Goal: Task Accomplishment & Management: Use online tool/utility

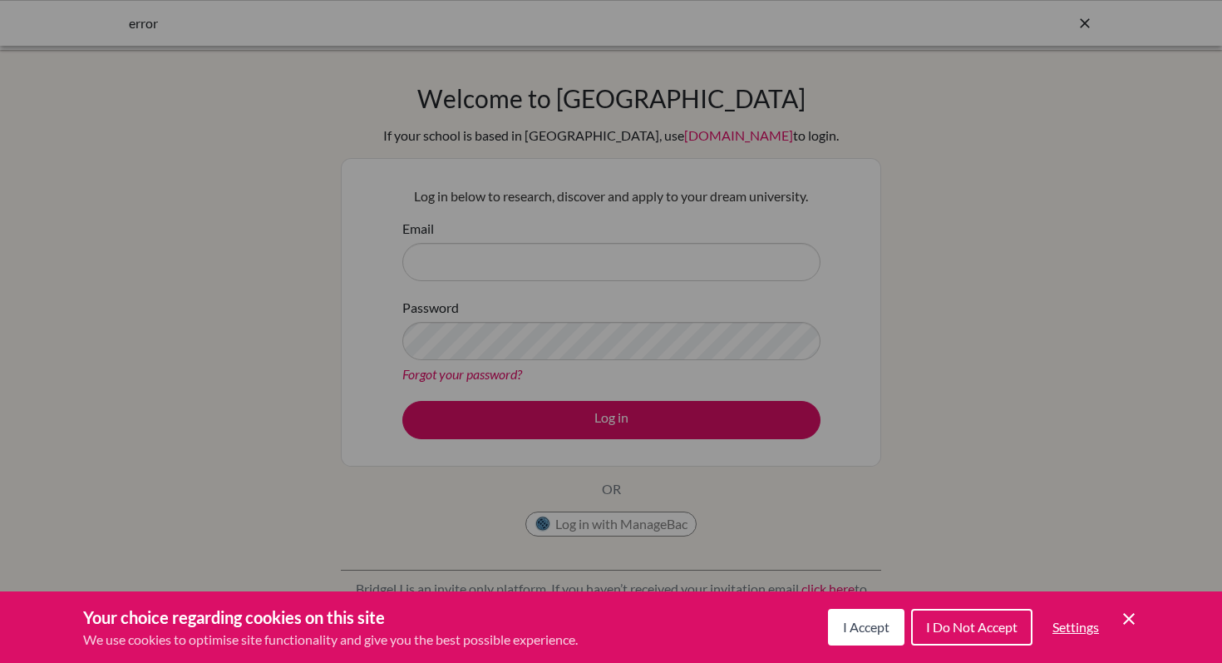
click at [899, 627] on button "I Accept" at bounding box center [866, 627] width 77 height 37
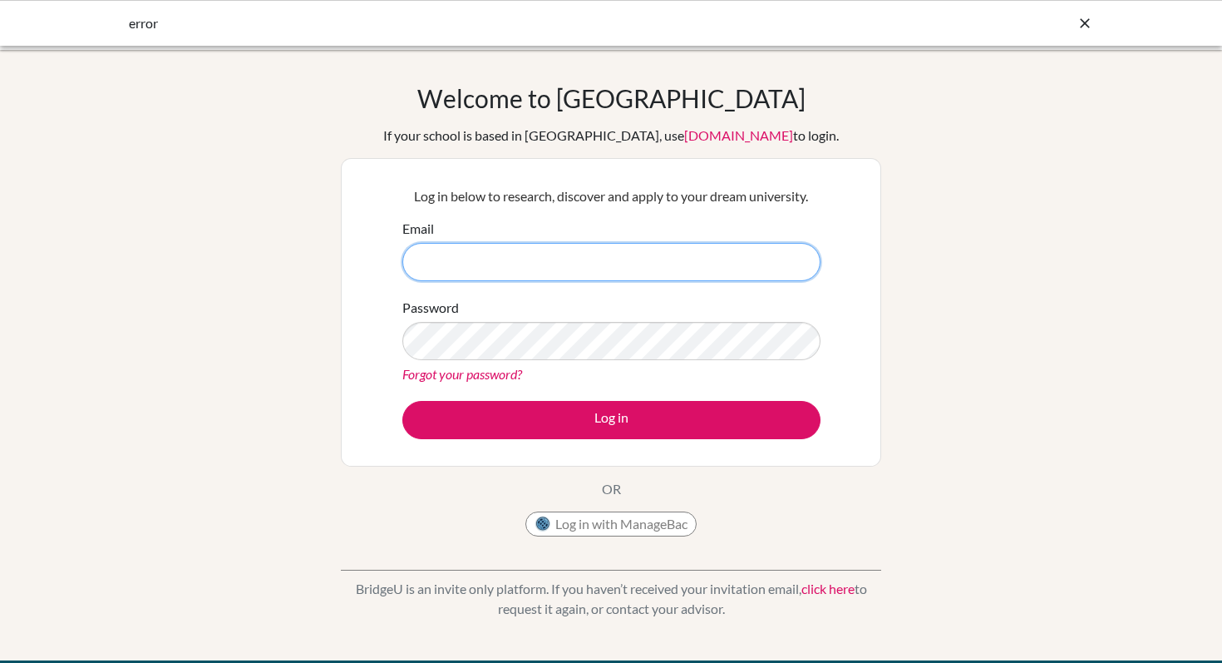
click at [490, 246] on input "Email" at bounding box center [611, 262] width 418 height 38
type input "cchen@isps.edu.tt"
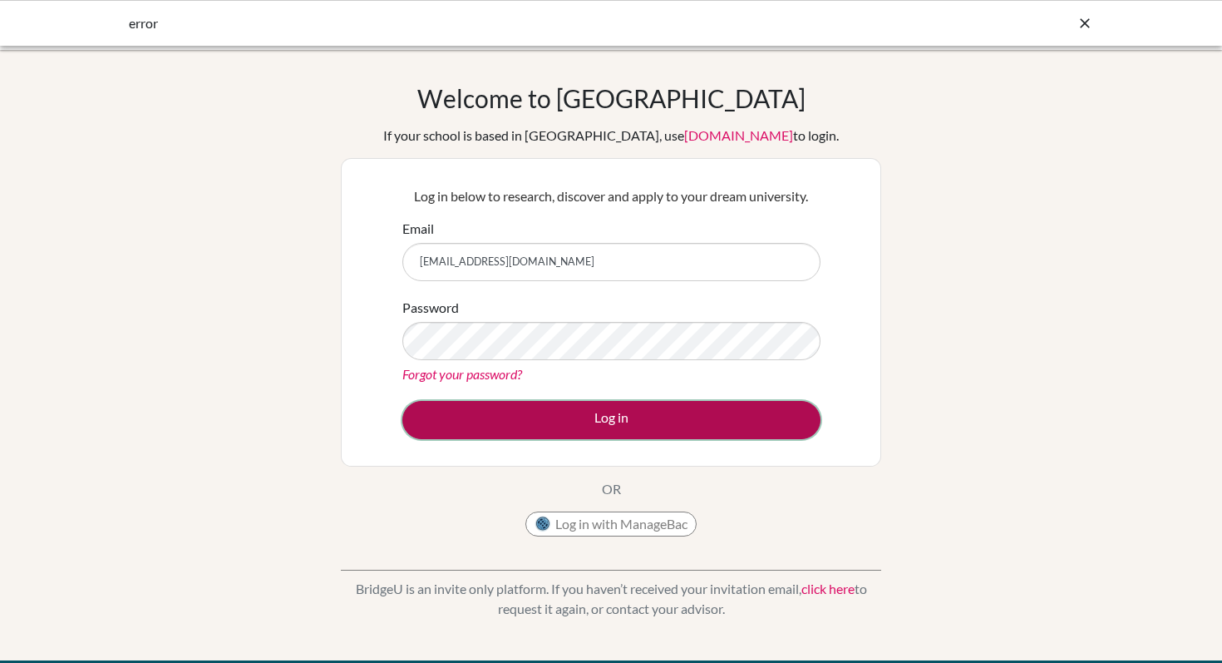
click at [615, 411] on button "Log in" at bounding box center [611, 420] width 418 height 38
